Goal: Information Seeking & Learning: Learn about a topic

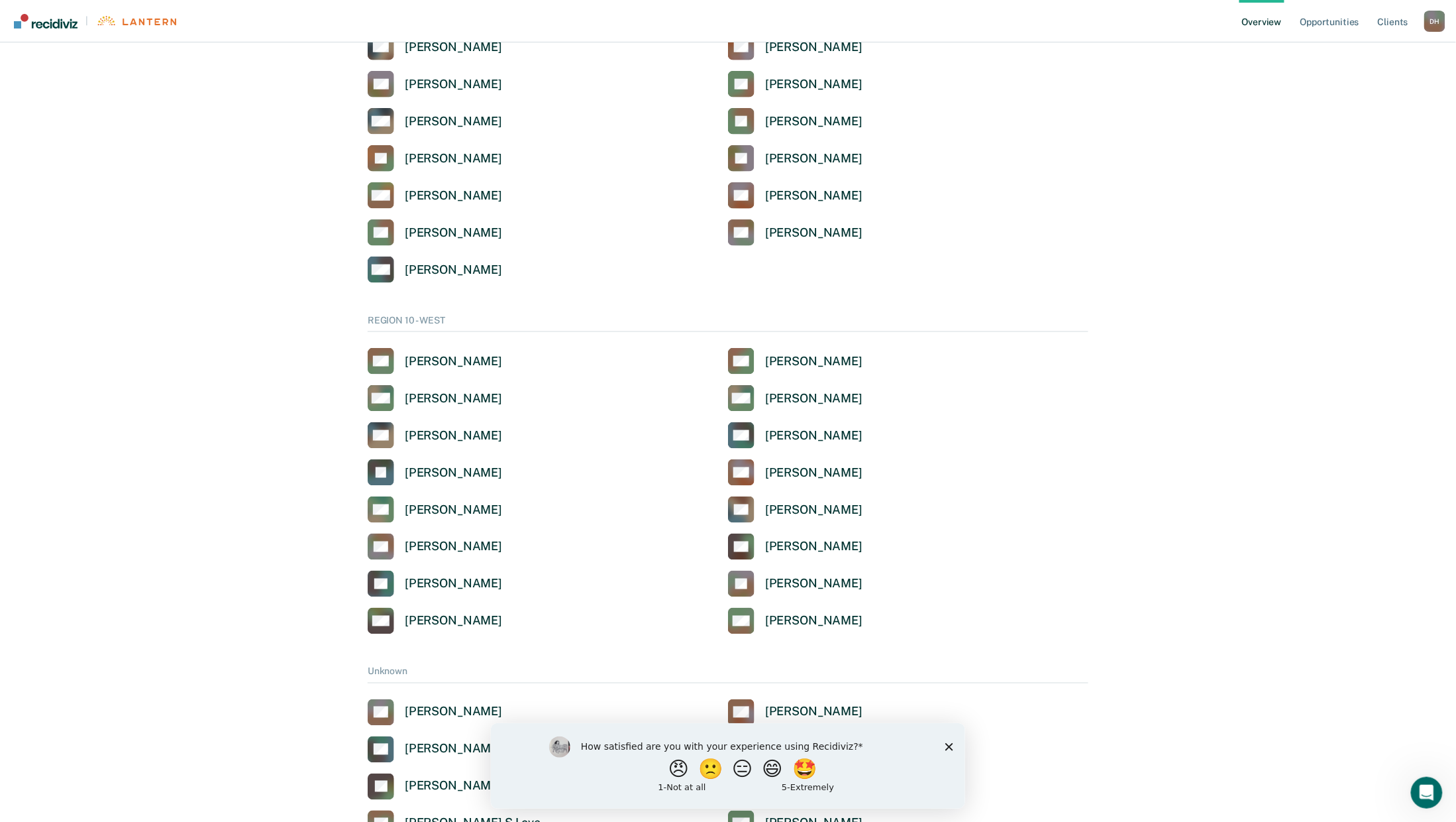
scroll to position [2754, 0]
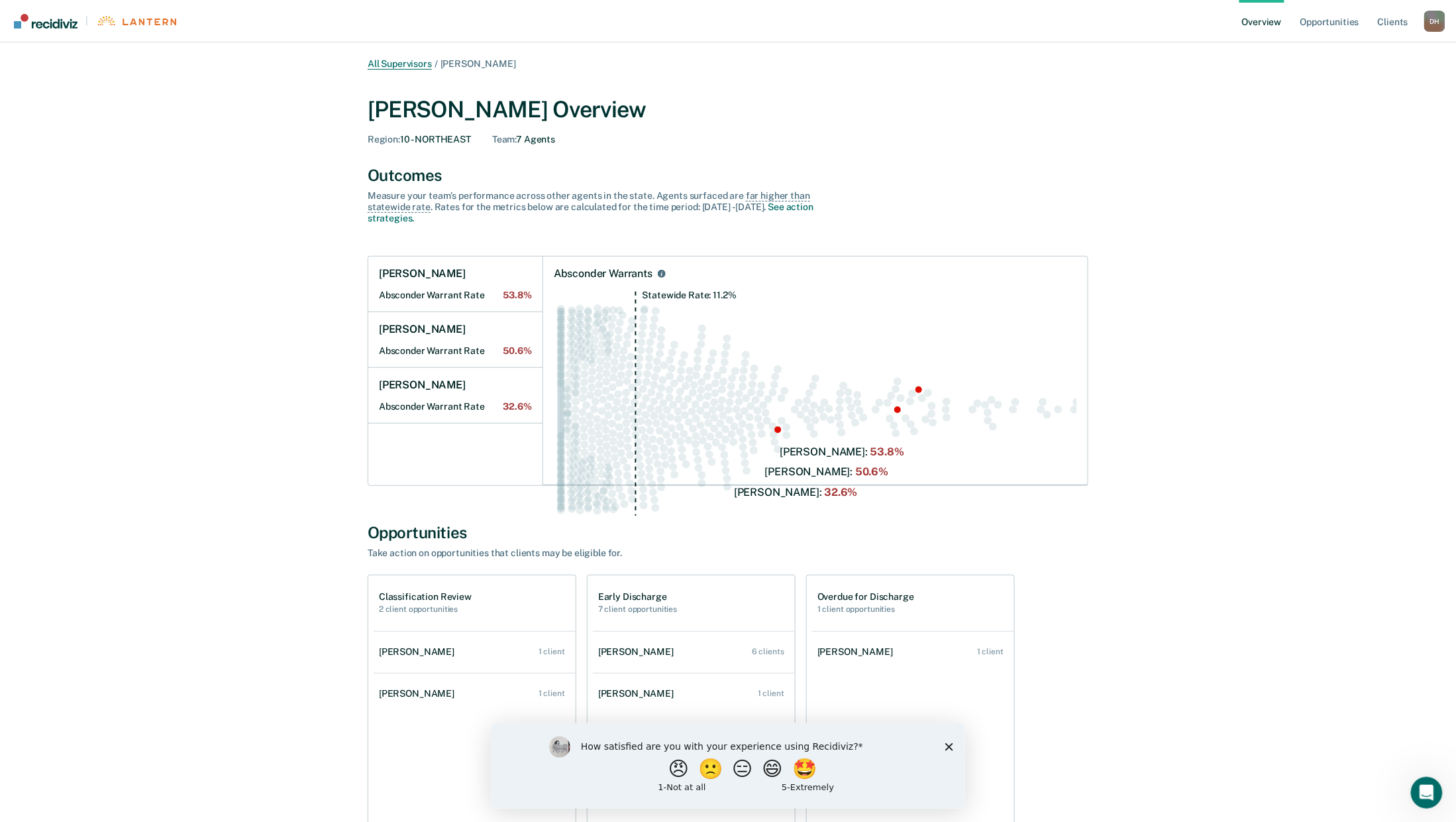
click at [368, 70] on link "All Supervisors" at bounding box center [400, 64] width 64 height 12
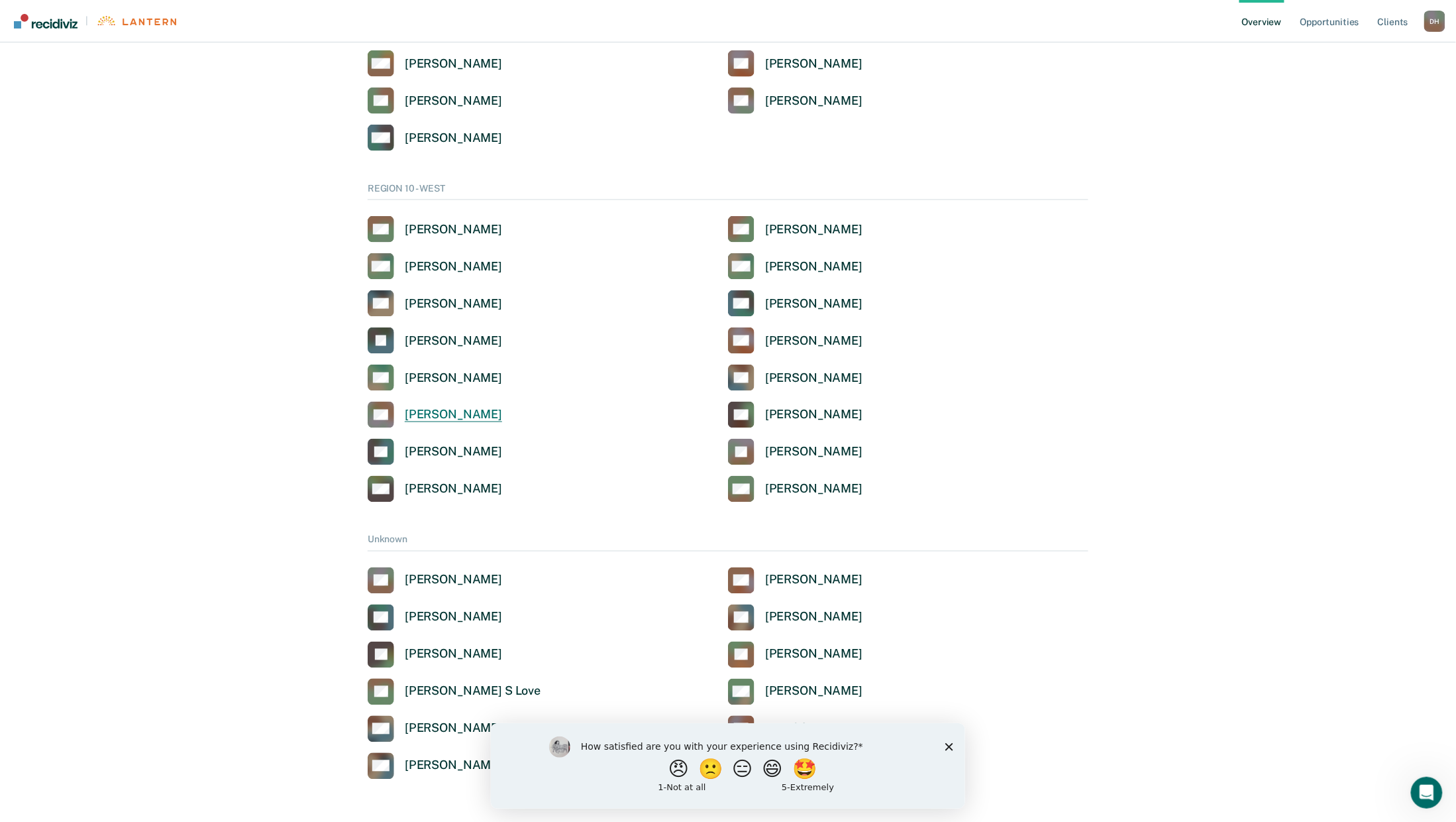
scroll to position [2843, 0]
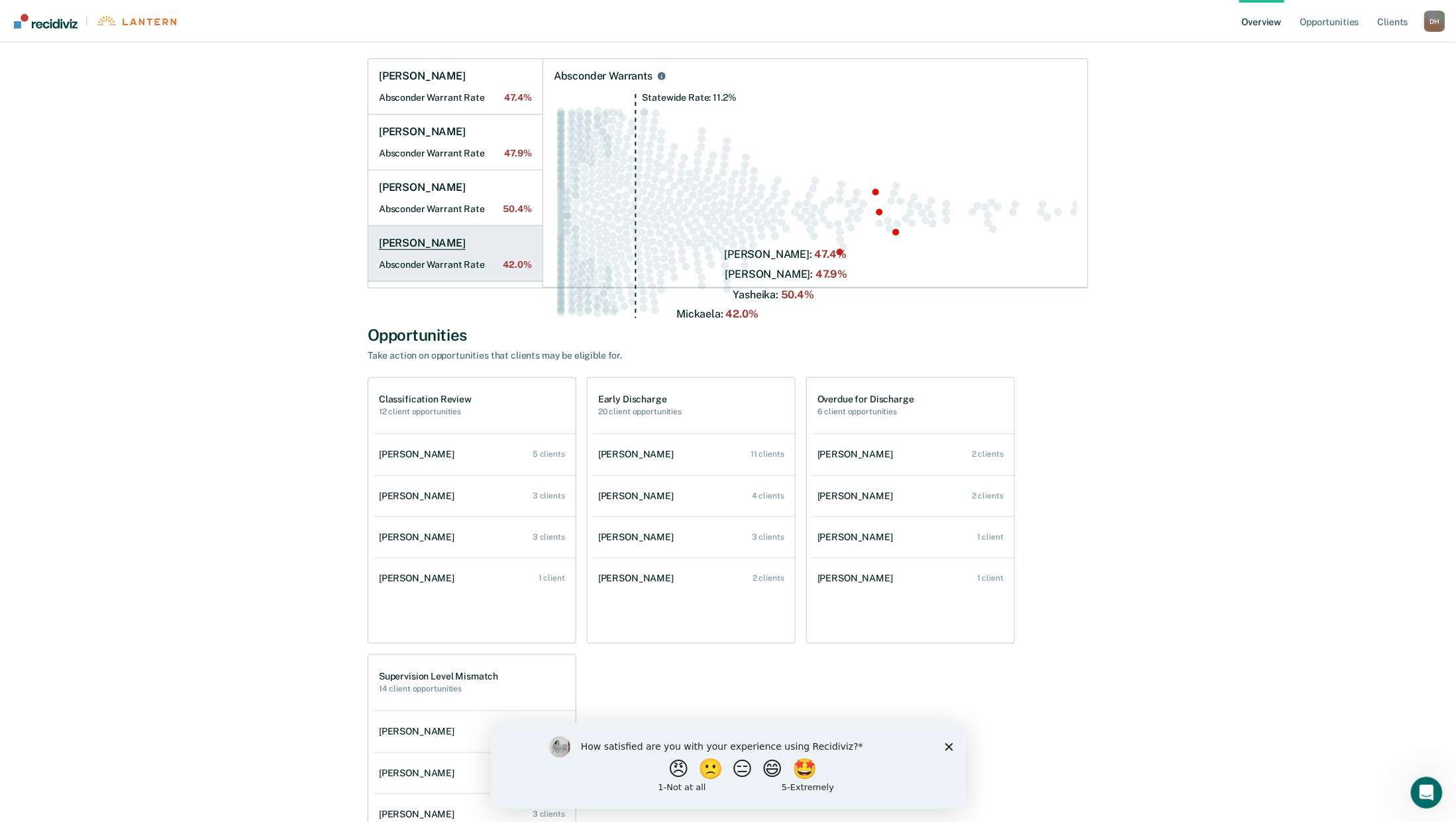
scroll to position [441, 0]
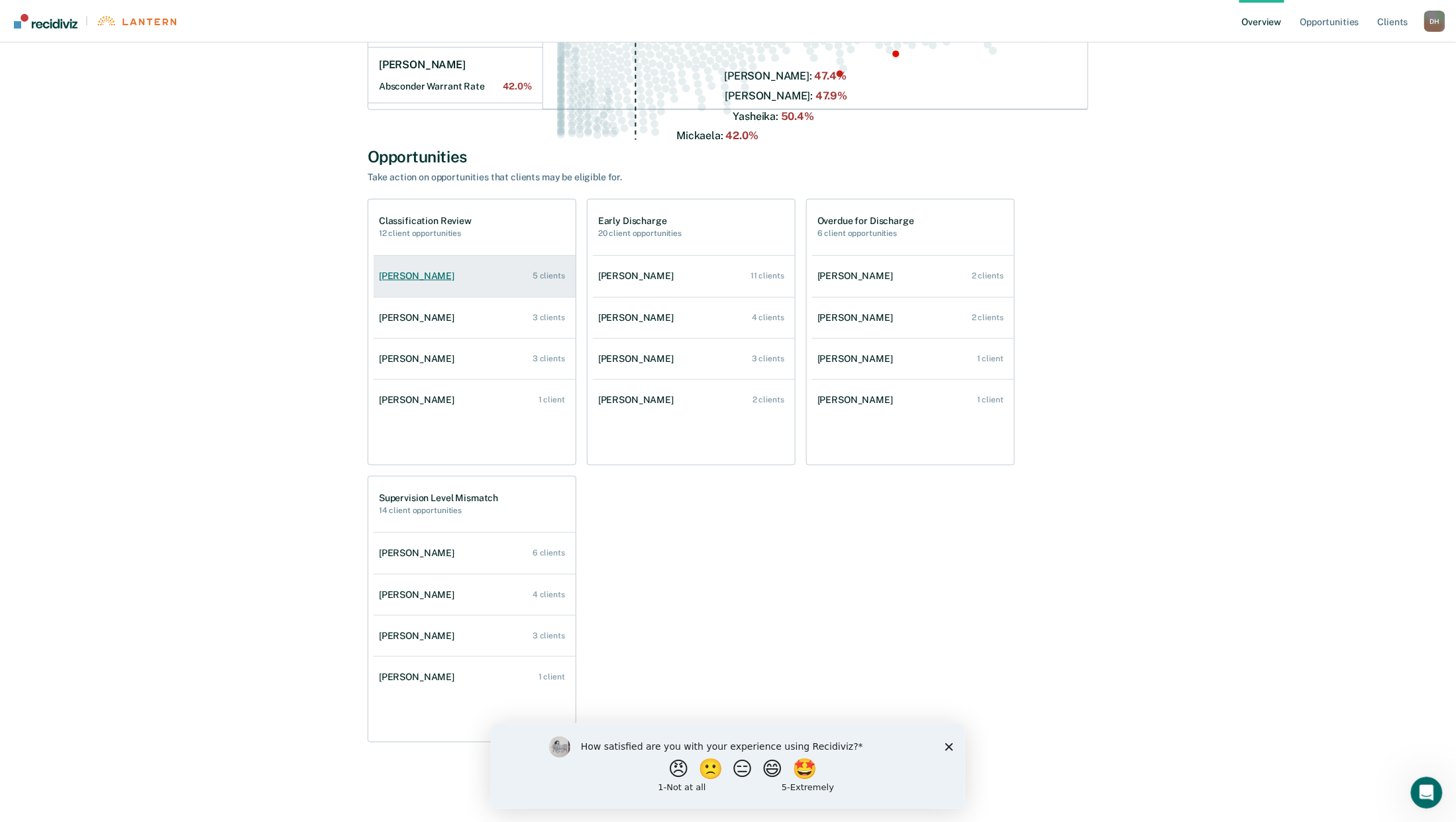
click at [533, 280] on div "5 clients" at bounding box center [549, 275] width 33 height 9
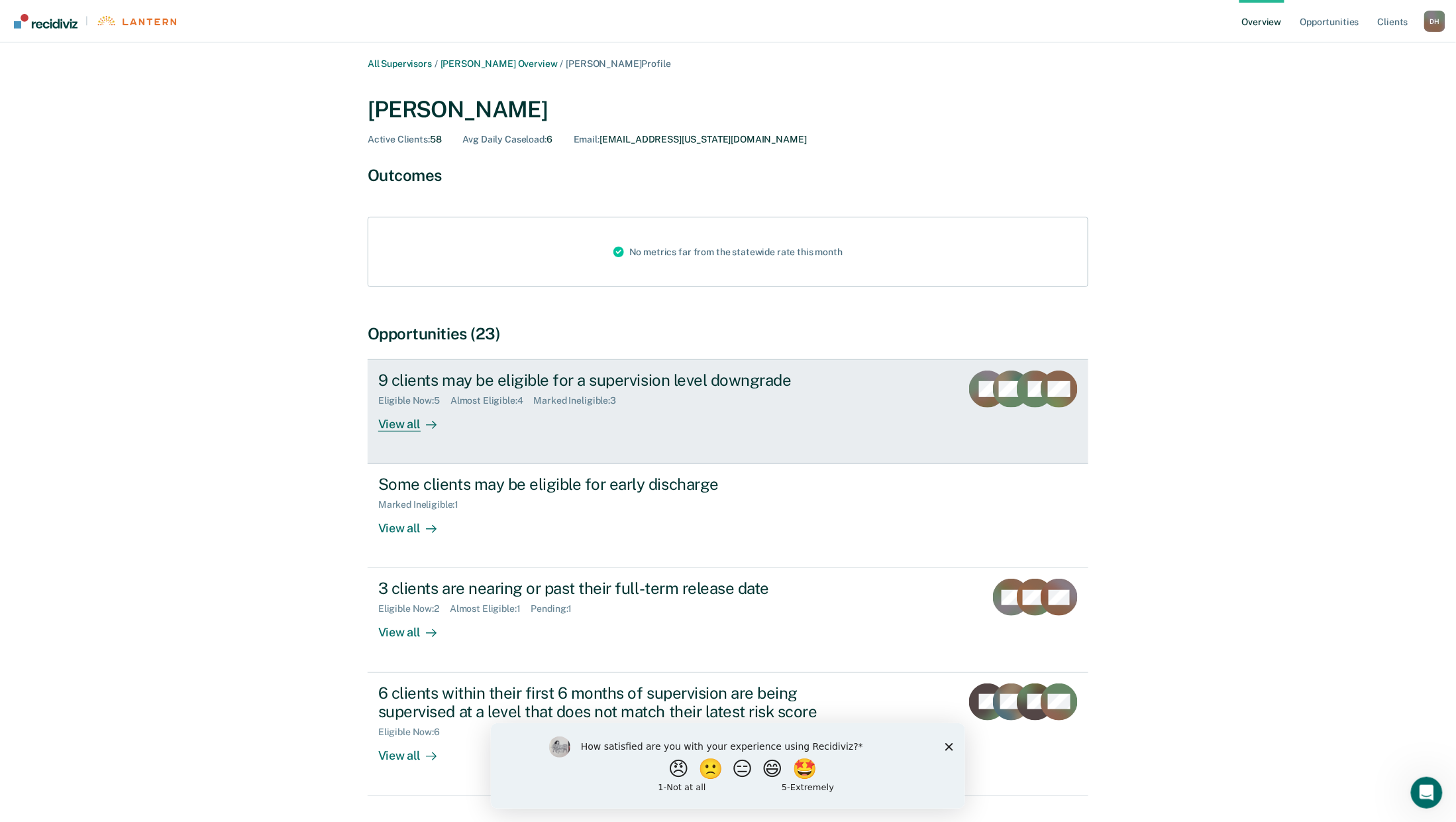
click at [378, 406] on div "Eligible Now : 5" at bounding box center [414, 400] width 72 height 12
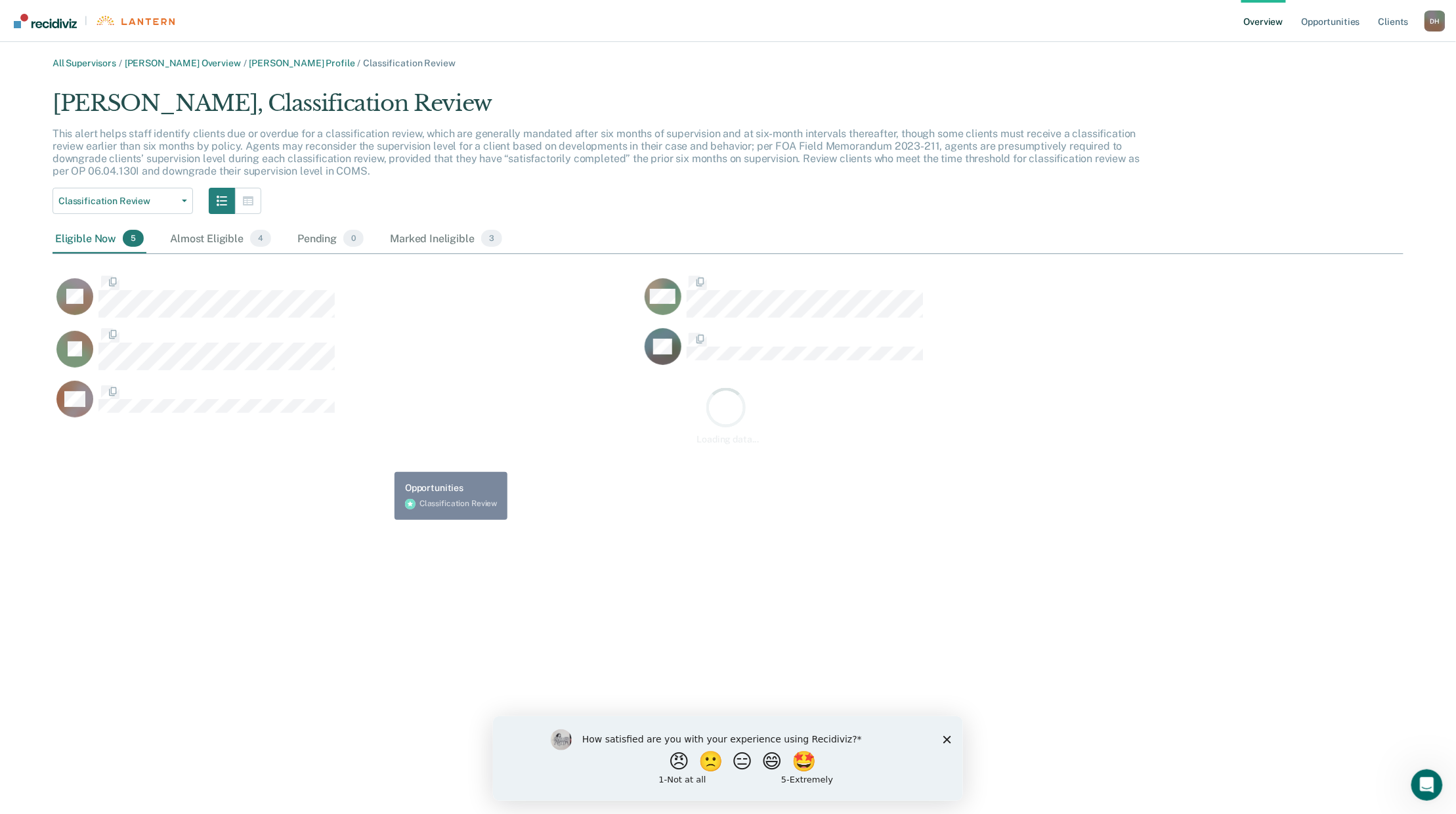
scroll to position [382, 1330]
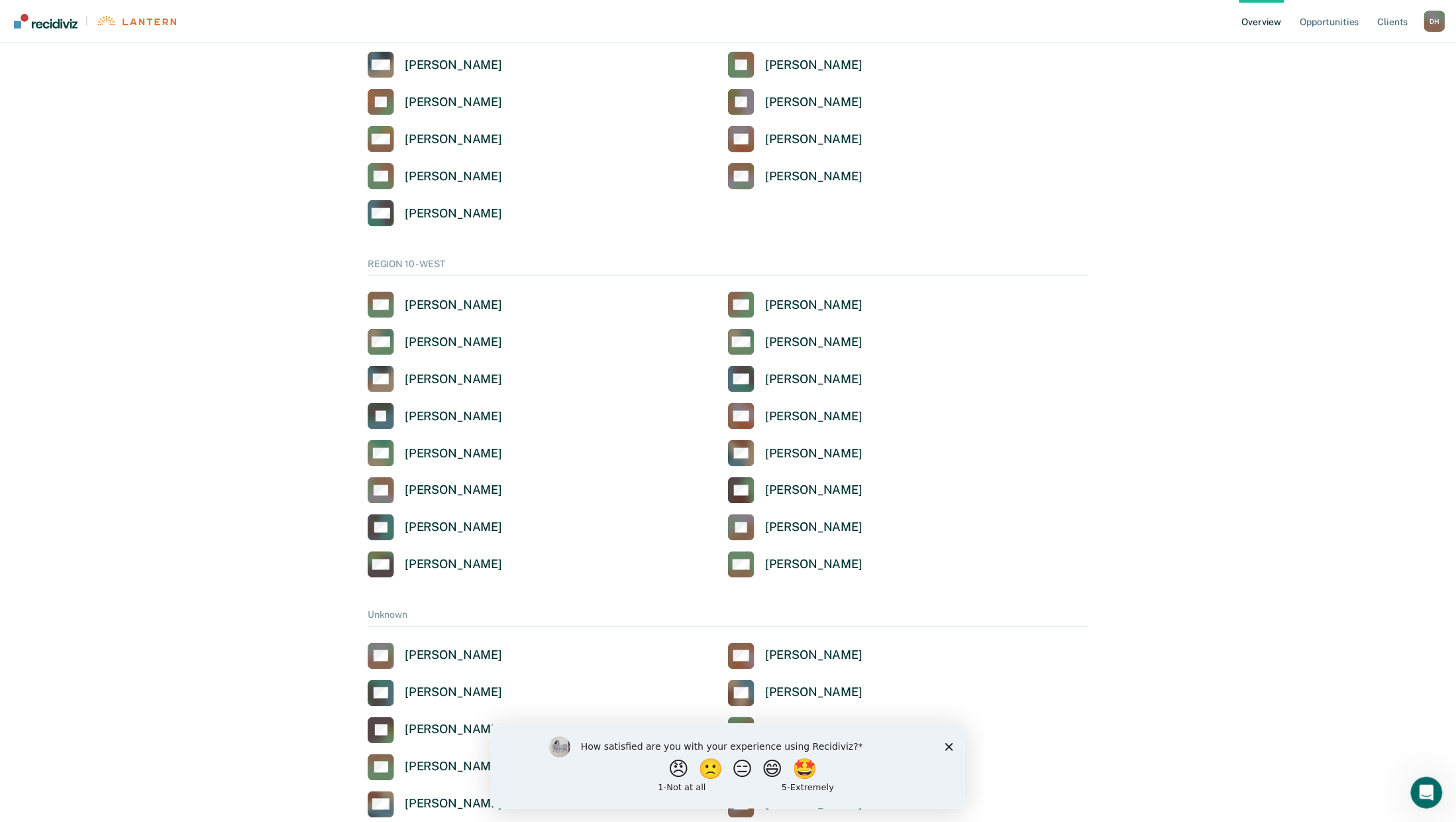
scroll to position [2827, 0]
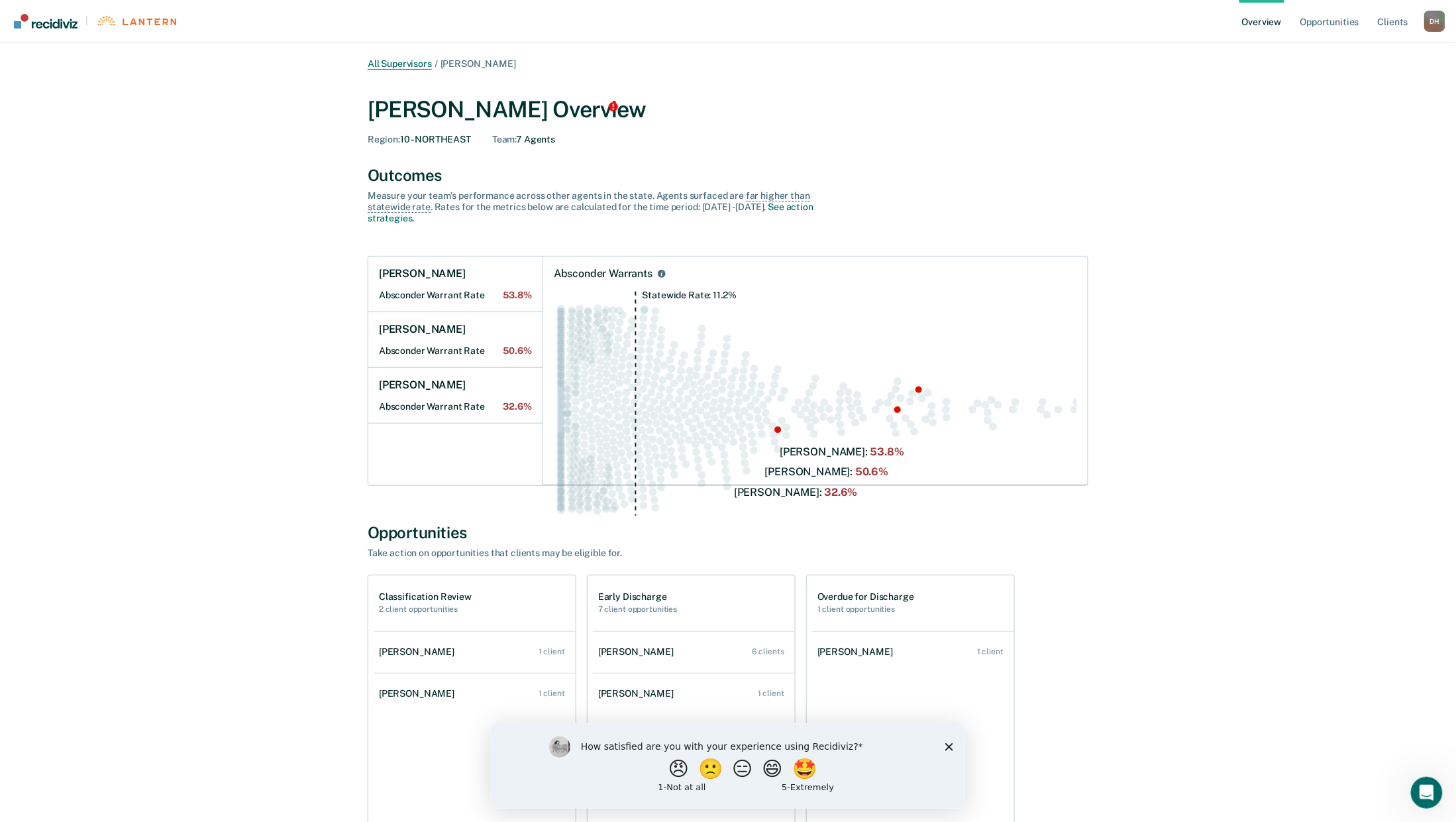
click at [368, 70] on link "All Supervisors" at bounding box center [400, 64] width 64 height 12
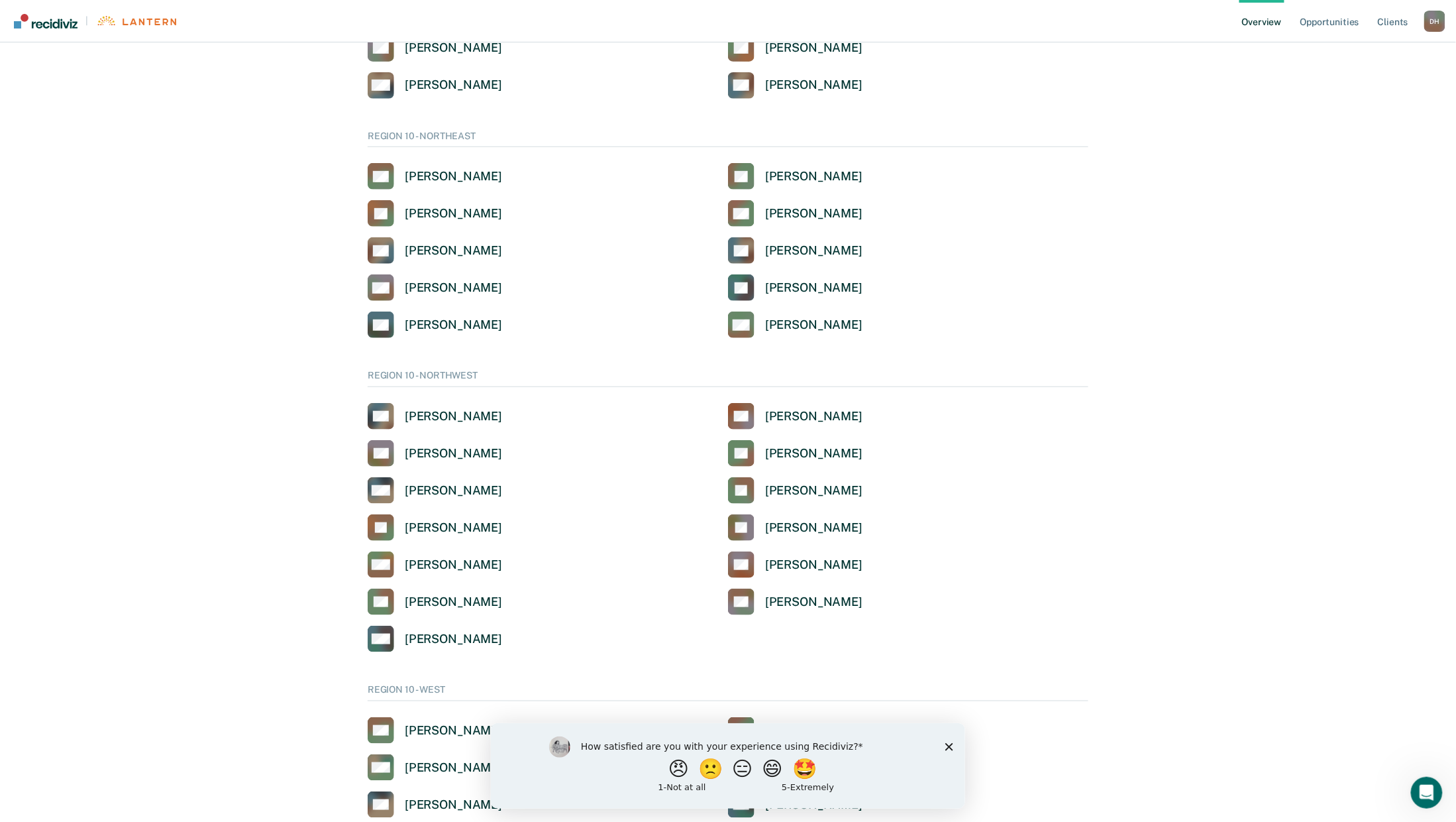
scroll to position [2739, 0]
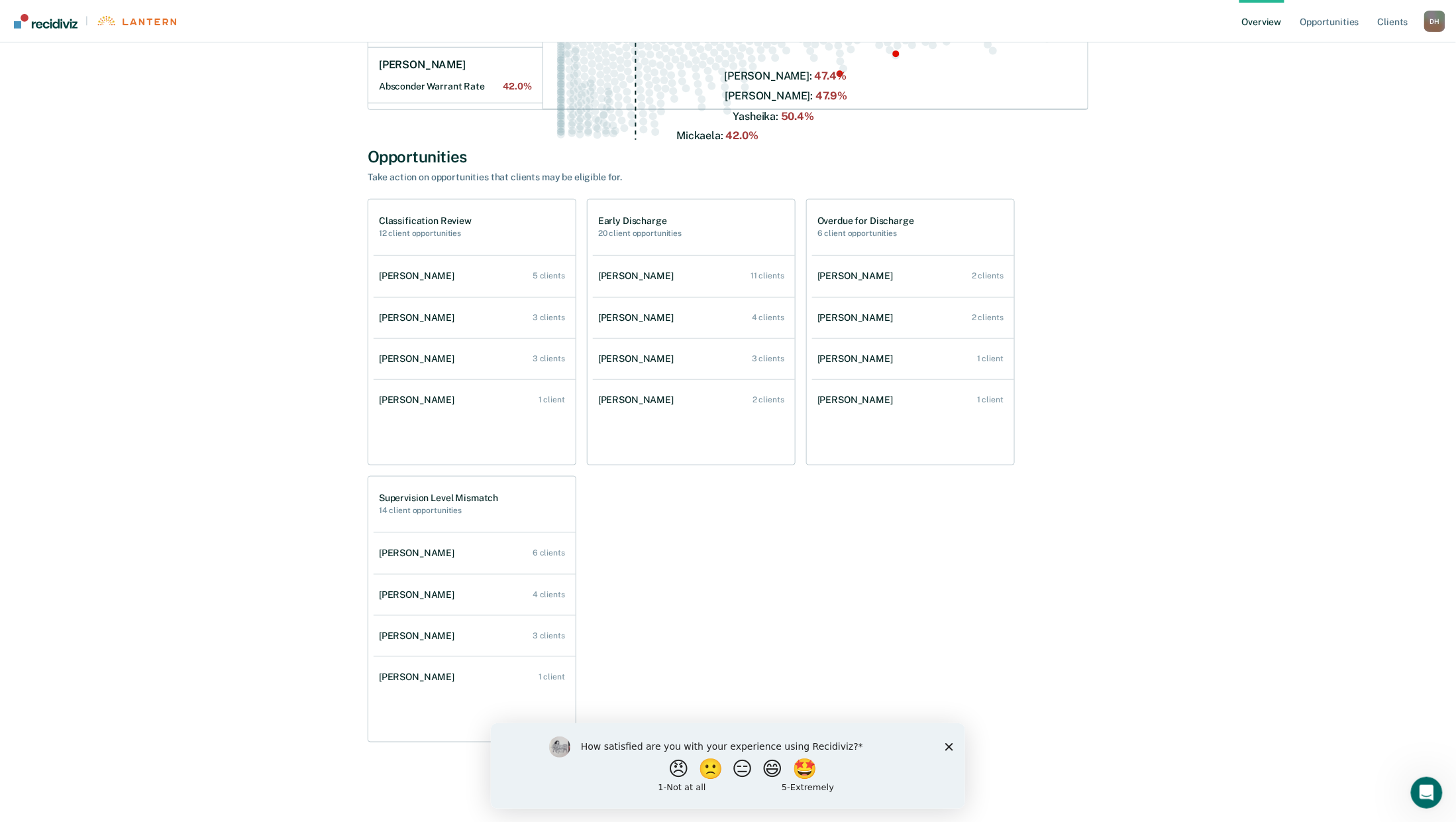
scroll to position [395, 0]
click at [773, 322] on div "4 clients" at bounding box center [768, 317] width 33 height 9
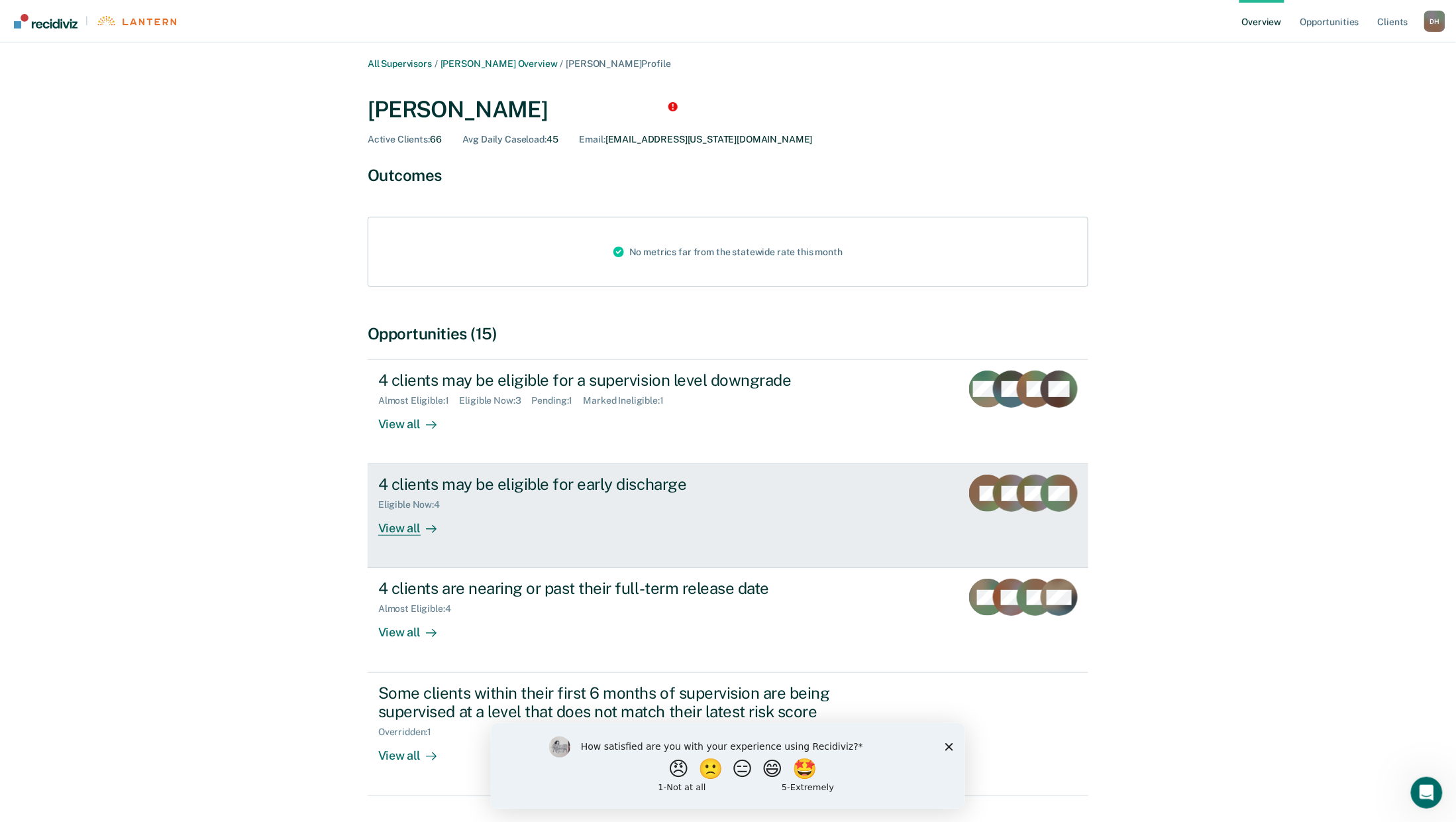
click at [378, 511] on div "Eligible Now : 4" at bounding box center [414, 505] width 72 height 12
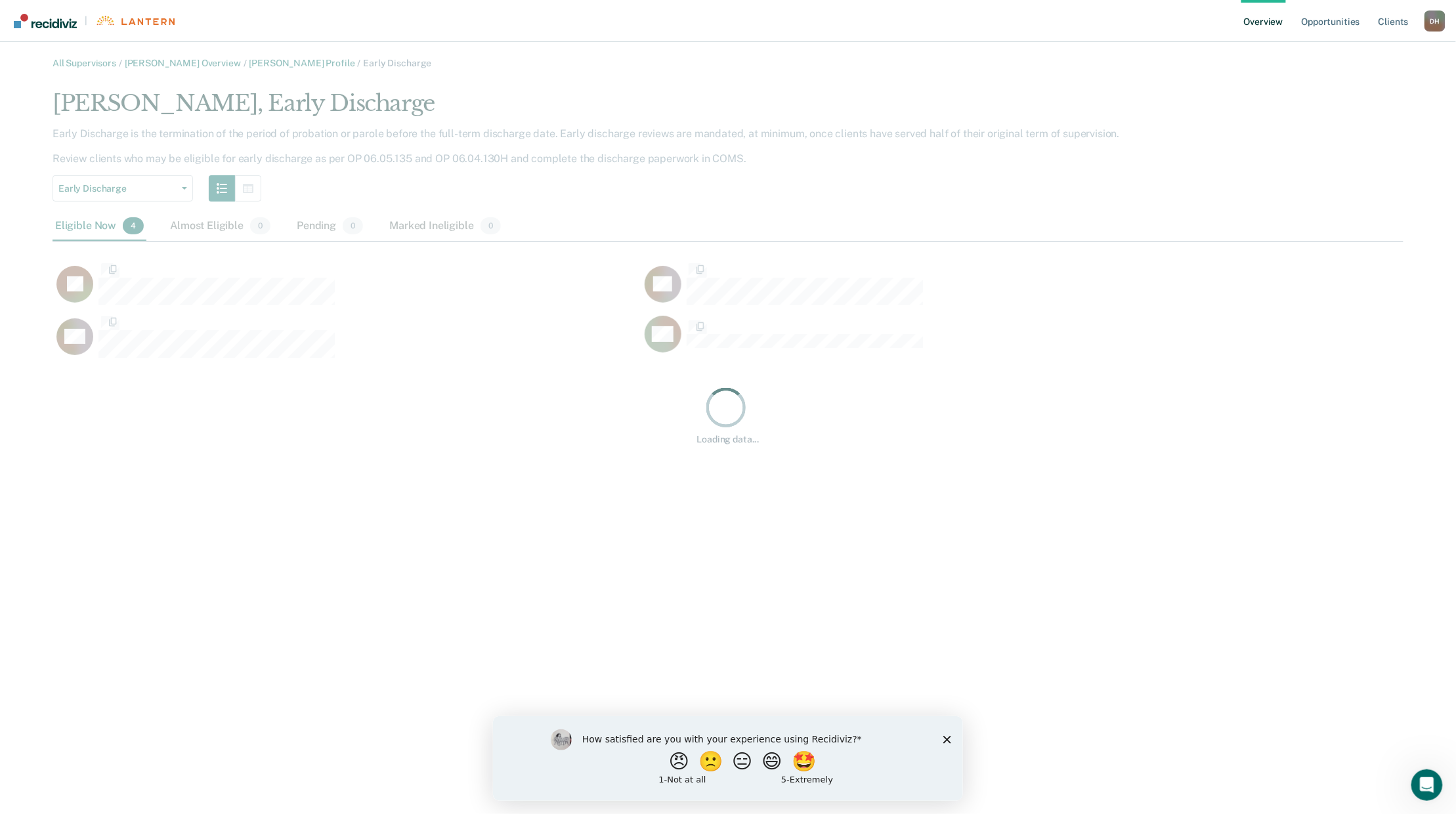
scroll to position [313, 1330]
